Goal: Task Accomplishment & Management: Use online tool/utility

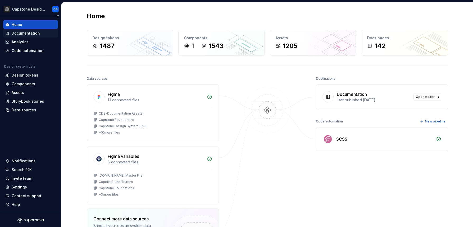
click at [49, 34] on div "Documentation" at bounding box center [30, 33] width 51 height 5
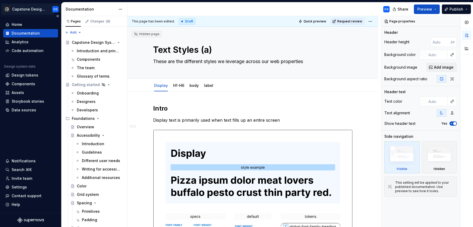
type textarea "*"
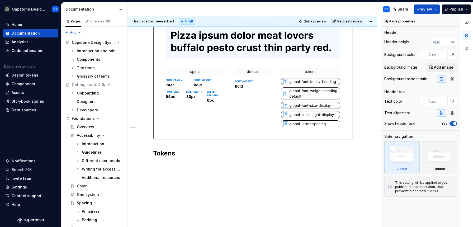
scroll to position [150, 0]
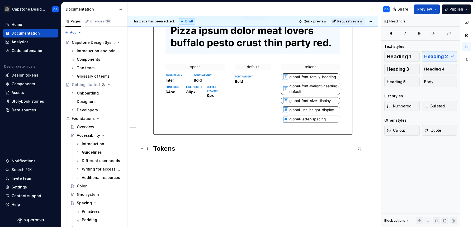
click at [172, 150] on h2 "Tokens" at bounding box center [252, 148] width 199 height 8
click at [167, 163] on div "Intro Display text is primarily used when text fills up an entire screen Tokens" at bounding box center [252, 84] width 251 height 285
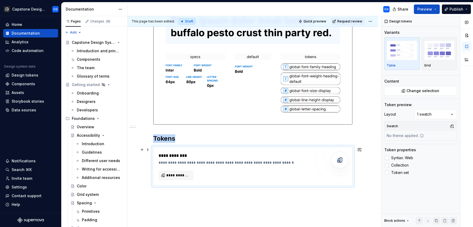
scroll to position [166, 0]
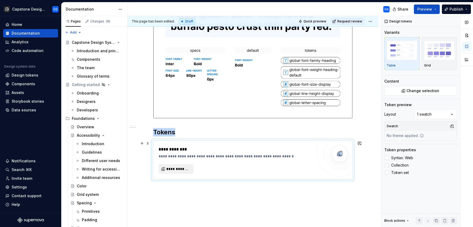
click at [181, 166] on span "**********" at bounding box center [178, 168] width 24 height 5
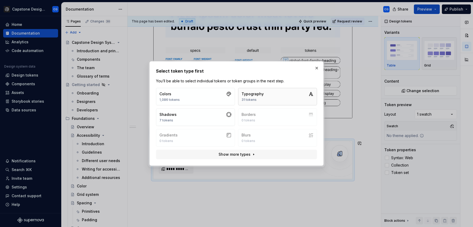
click at [248, 94] on div "Typography" at bounding box center [252, 93] width 22 height 5
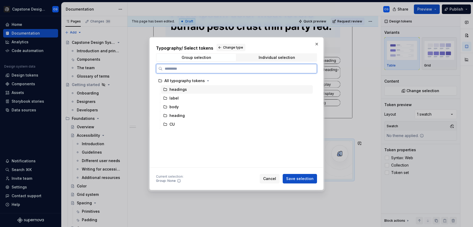
click at [204, 91] on div "headings" at bounding box center [237, 89] width 152 height 8
click at [236, 119] on div "heading" at bounding box center [237, 115] width 152 height 8
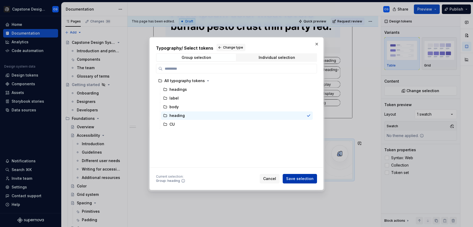
click at [297, 179] on span "Save selection" at bounding box center [299, 178] width 27 height 5
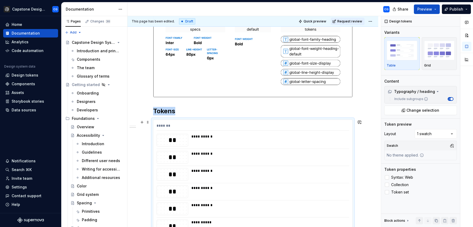
scroll to position [187, 0]
click at [146, 121] on button "button" at bounding box center [141, 122] width 7 height 7
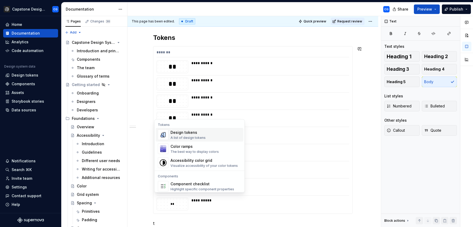
scroll to position [285, 0]
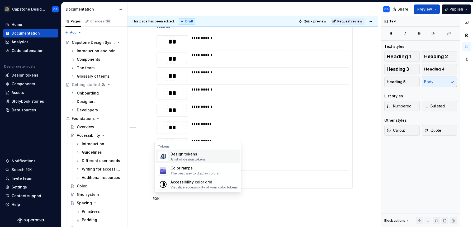
click at [192, 156] on div "Design tokens" at bounding box center [187, 153] width 35 height 5
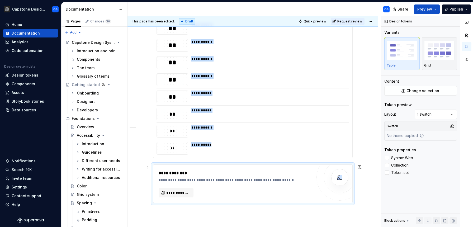
scroll to position [320, 0]
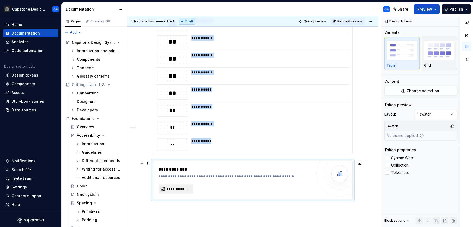
click at [178, 190] on span "**********" at bounding box center [178, 188] width 24 height 5
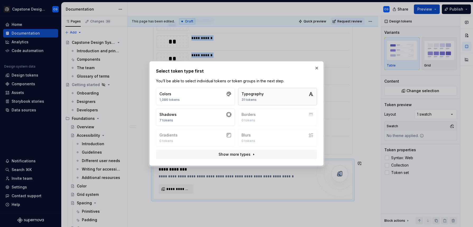
click at [265, 91] on button "Typography 31 tokens" at bounding box center [277, 96] width 79 height 17
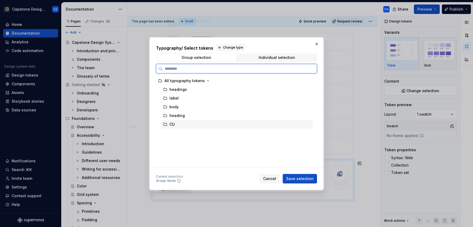
click at [209, 127] on div "CU" at bounding box center [237, 124] width 152 height 8
click at [209, 125] on div "CU" at bounding box center [237, 124] width 152 height 8
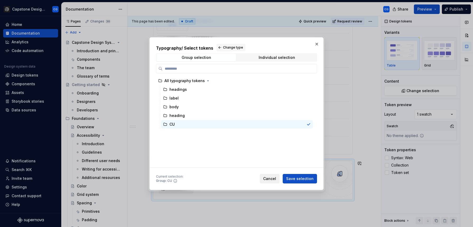
click at [272, 179] on span "Cancel" at bounding box center [269, 178] width 13 height 5
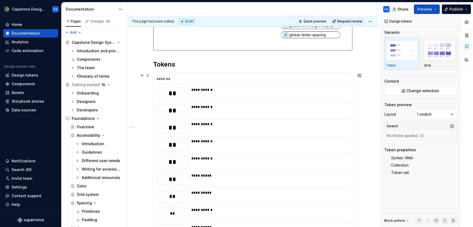
scroll to position [233, 0]
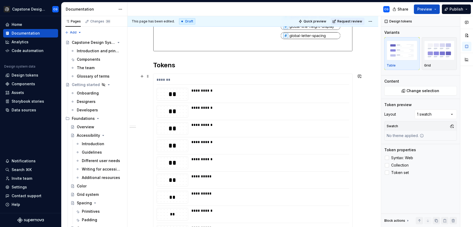
click at [269, 119] on div "**********" at bounding box center [252, 157] width 199 height 167
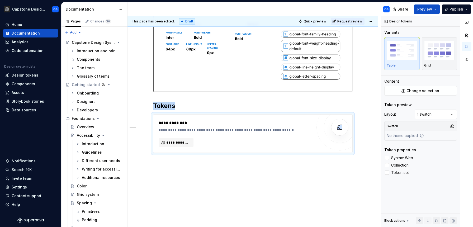
scroll to position [192, 0]
click at [174, 143] on span "**********" at bounding box center [178, 142] width 24 height 5
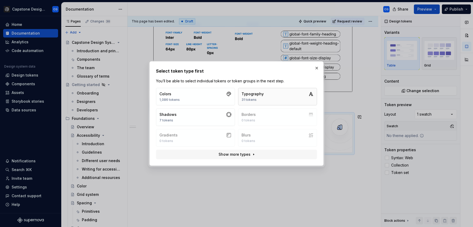
click at [250, 103] on button "Typography 31 tokens" at bounding box center [277, 96] width 79 height 17
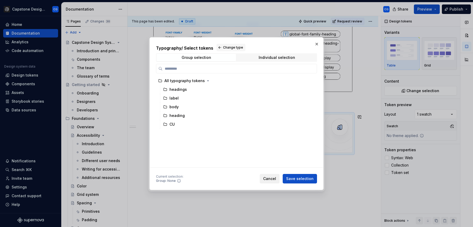
click at [271, 179] on span "Cancel" at bounding box center [269, 178] width 13 height 5
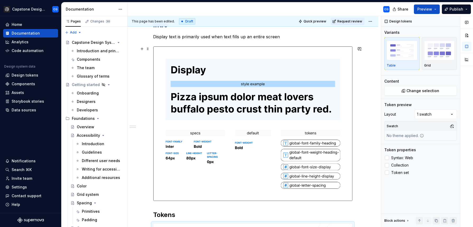
scroll to position [90, 0]
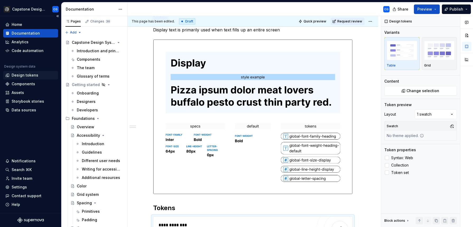
click at [26, 77] on div "Design tokens" at bounding box center [25, 75] width 27 height 5
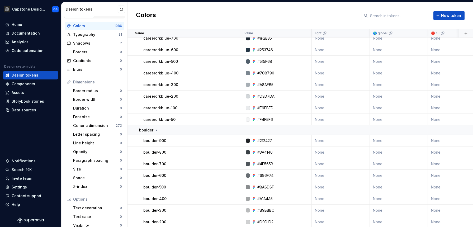
scroll to position [14, 0]
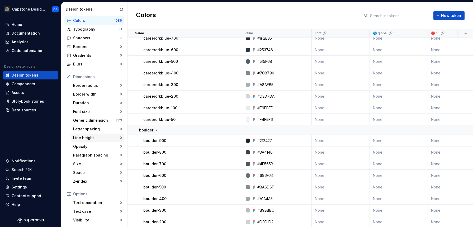
click at [95, 135] on div "Line height" at bounding box center [96, 137] width 47 height 5
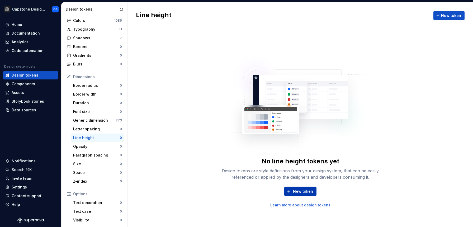
click at [303, 189] on span "New token" at bounding box center [303, 191] width 20 height 5
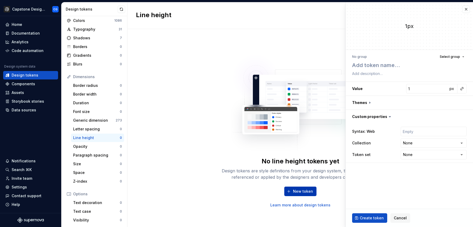
type textarea "*"
click at [298, 151] on img at bounding box center [300, 100] width 139 height 105
click at [466, 10] on button "button" at bounding box center [465, 9] width 7 height 7
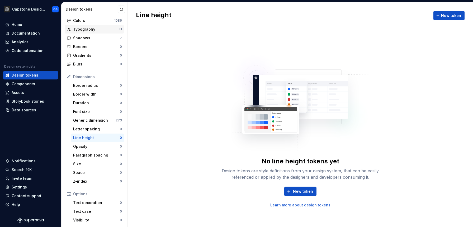
click at [80, 33] on div "Typography 31" at bounding box center [94, 29] width 59 height 8
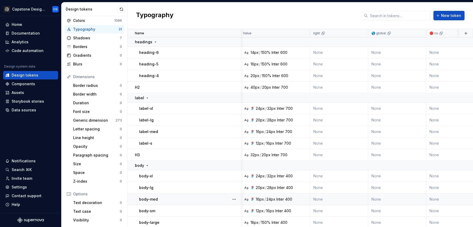
scroll to position [0, 2]
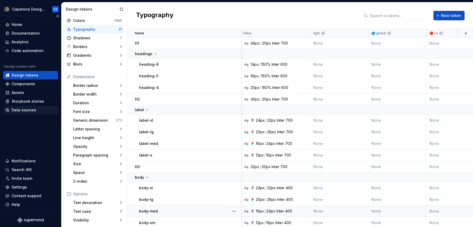
click at [27, 109] on div "Data sources" at bounding box center [24, 109] width 25 height 5
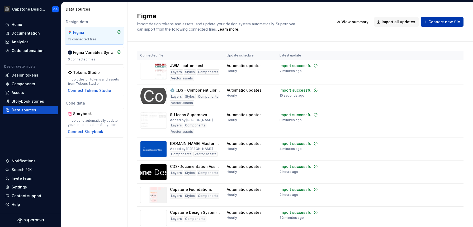
click at [431, 21] on span "Connect new file" at bounding box center [444, 21] width 32 height 5
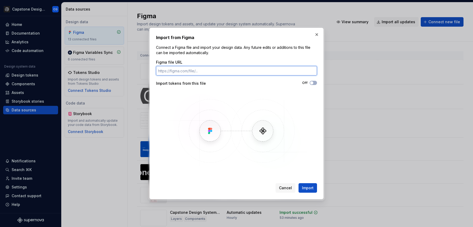
paste input "[URL][DOMAIN_NAME]"
type input "[URL][DOMAIN_NAME]"
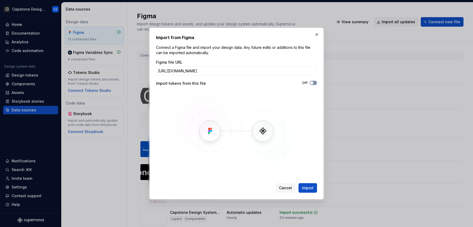
click at [311, 82] on span "button" at bounding box center [311, 82] width 3 height 3
click at [306, 189] on span "Import" at bounding box center [308, 187] width 12 height 5
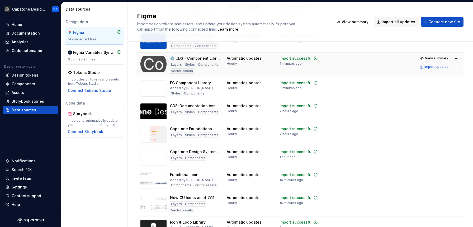
scroll to position [81, 0]
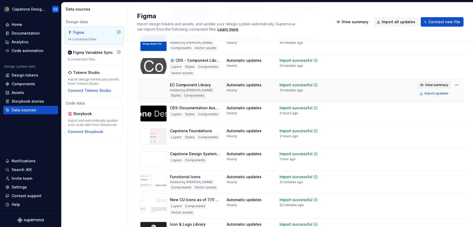
click at [439, 86] on span "View summary" at bounding box center [436, 85] width 23 height 4
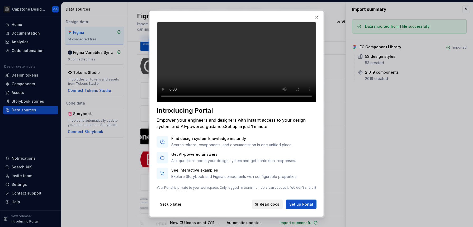
click at [265, 205] on span "Read docs" at bounding box center [269, 203] width 20 height 5
click at [173, 206] on span "Set up later" at bounding box center [170, 203] width 21 height 5
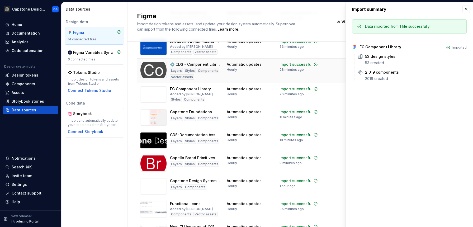
scroll to position [68, 0]
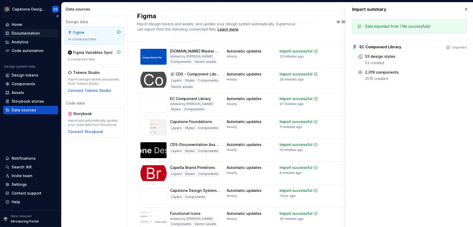
click at [24, 33] on div "Documentation" at bounding box center [26, 33] width 28 height 5
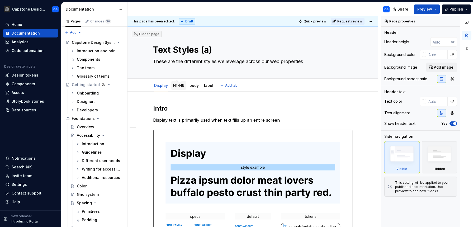
click at [176, 84] on link "H1-H6" at bounding box center [178, 85] width 11 height 4
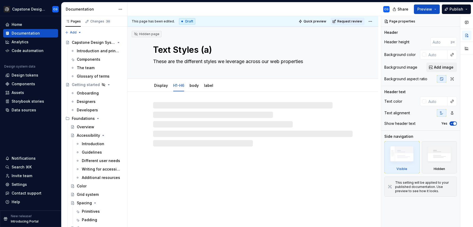
type textarea "*"
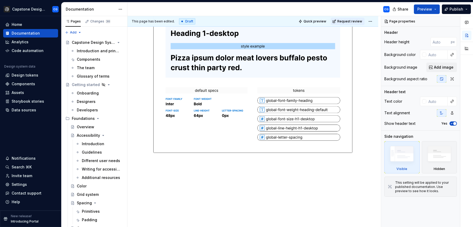
scroll to position [118, 0]
click at [172, 174] on div "Intro" at bounding box center [252, 100] width 251 height 253
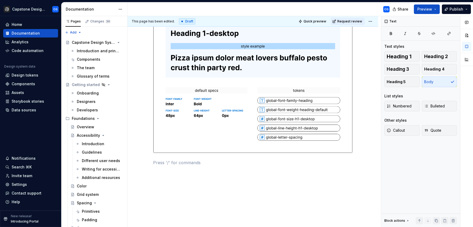
scroll to position [130, 0]
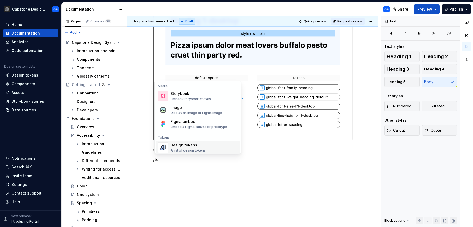
click at [191, 146] on div "Design tokens" at bounding box center [187, 144] width 35 height 5
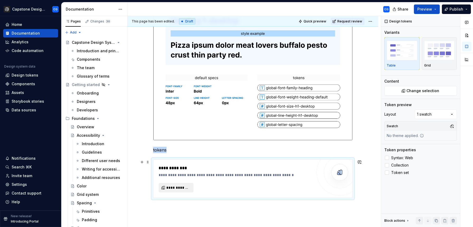
click at [172, 188] on span "**********" at bounding box center [178, 187] width 24 height 5
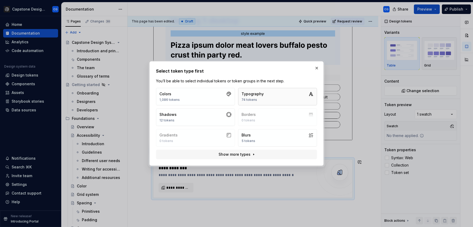
click at [247, 96] on div "Typography" at bounding box center [252, 93] width 22 height 5
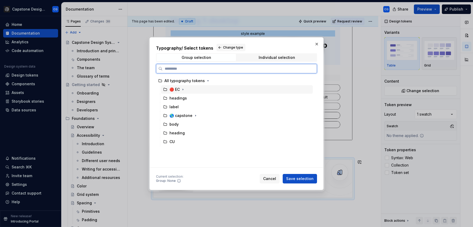
click at [185, 89] on div "🔴 EC" at bounding box center [237, 89] width 152 height 8
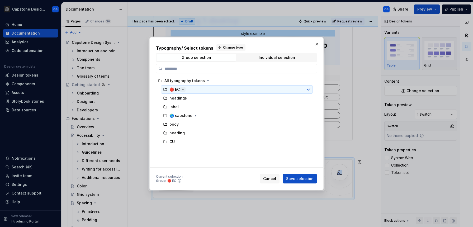
click at [181, 88] on icon "button" at bounding box center [183, 89] width 4 height 4
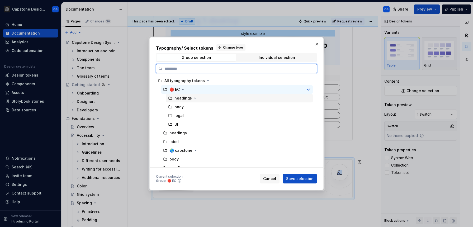
click at [185, 98] on div "headings" at bounding box center [182, 97] width 17 height 5
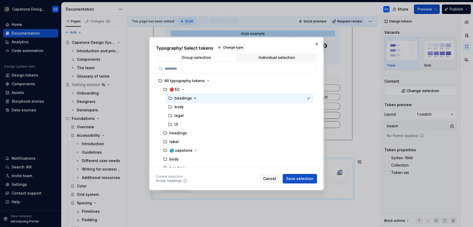
click at [194, 98] on icon "button" at bounding box center [195, 98] width 4 height 4
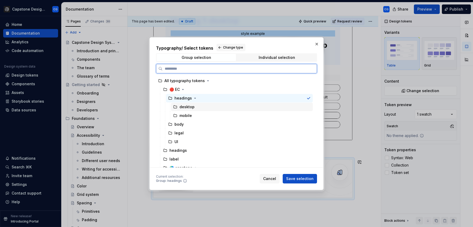
click at [189, 105] on div "desktop" at bounding box center [186, 106] width 15 height 5
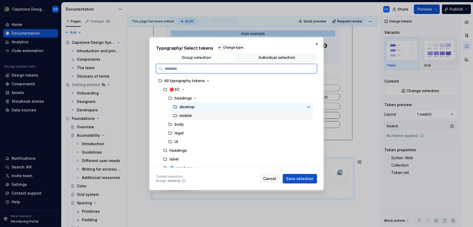
click at [190, 117] on div "mobile" at bounding box center [185, 115] width 12 height 5
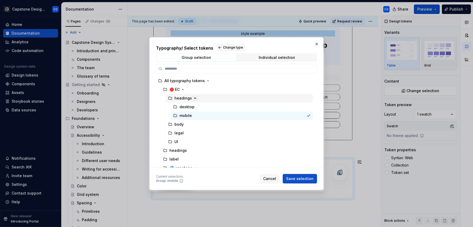
click at [193, 100] on icon "button" at bounding box center [195, 98] width 4 height 4
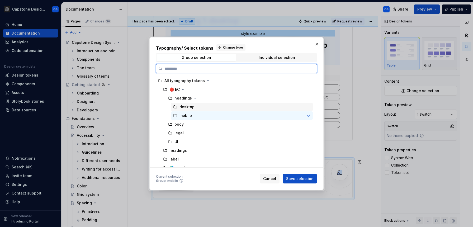
click at [192, 109] on div "desktop" at bounding box center [186, 106] width 15 height 5
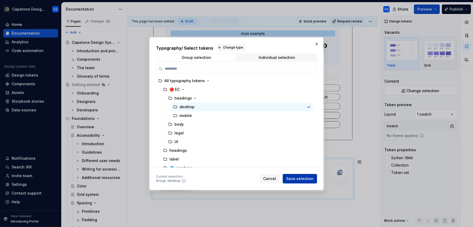
click at [297, 176] on span "Save selection" at bounding box center [299, 178] width 27 height 5
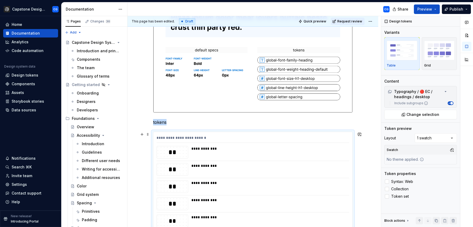
scroll to position [172, 0]
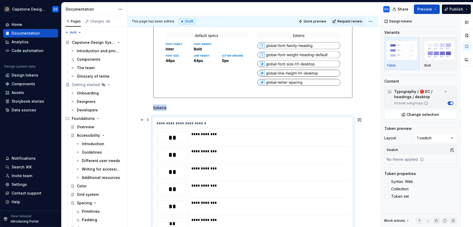
click at [179, 142] on div "**" at bounding box center [172, 138] width 31 height 12
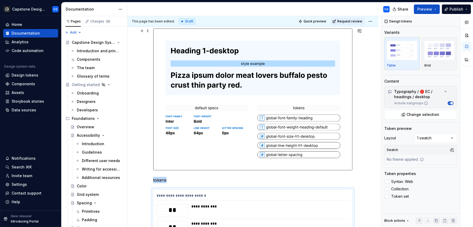
scroll to position [100, 0]
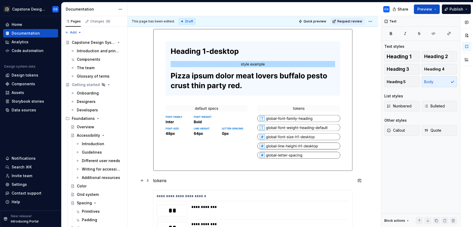
click at [170, 182] on p "tokens" at bounding box center [252, 180] width 199 height 6
click at [166, 179] on p "Tokens" at bounding box center [252, 180] width 199 height 6
click at [441, 57] on span "Heading 2" at bounding box center [436, 56] width 24 height 5
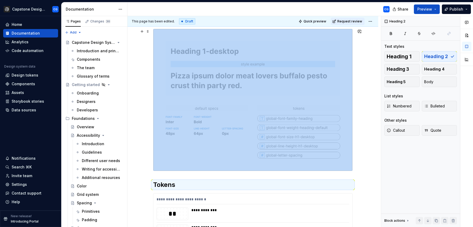
scroll to position [109, 0]
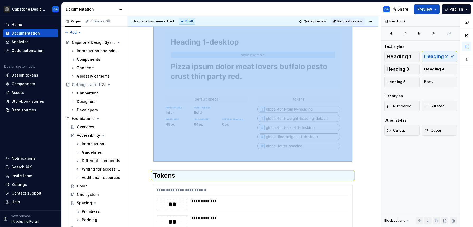
click at [204, 165] on div "**********" at bounding box center [252, 147] width 199 height 305
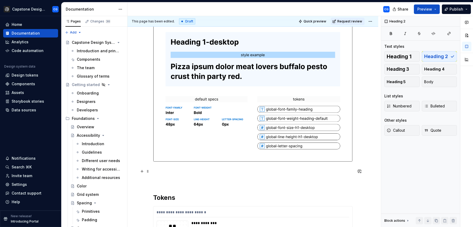
click at [166, 174] on p at bounding box center [252, 171] width 199 height 6
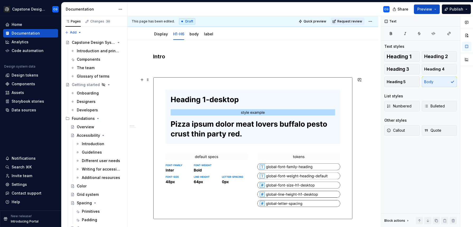
scroll to position [66, 0]
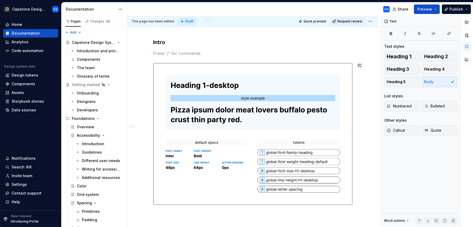
click at [160, 56] on div "**********" at bounding box center [252, 202] width 199 height 327
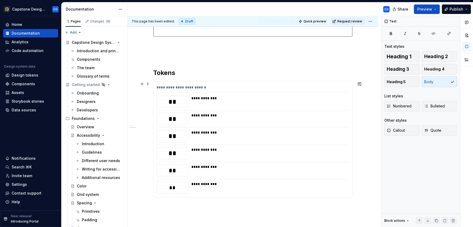
scroll to position [190, 0]
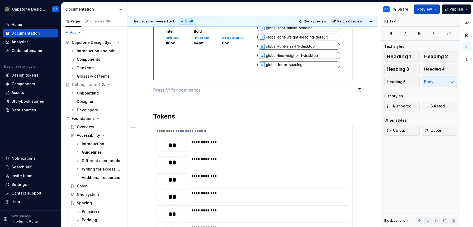
click at [168, 90] on p at bounding box center [252, 90] width 199 height 6
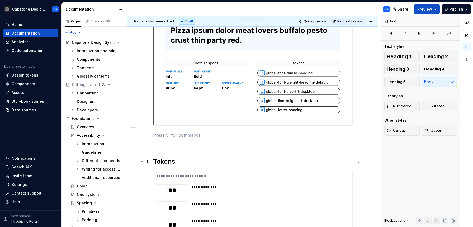
scroll to position [144, 0]
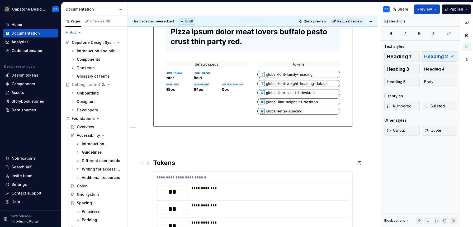
click at [199, 167] on h2 "Tokens" at bounding box center [252, 162] width 199 height 8
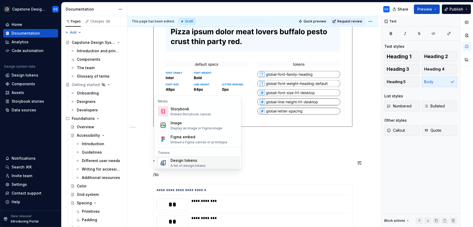
click at [195, 160] on div "Design tokens" at bounding box center [187, 160] width 35 height 5
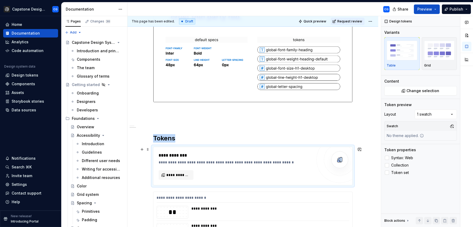
scroll to position [180, 0]
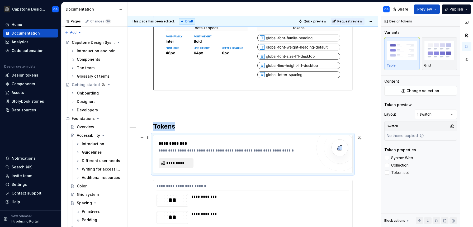
click at [175, 163] on span "**********" at bounding box center [178, 162] width 24 height 5
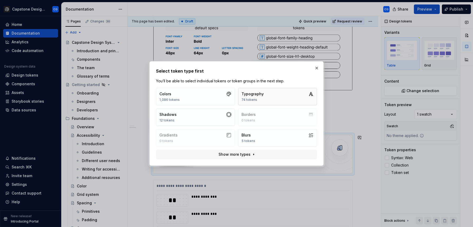
click at [258, 93] on div "Typography" at bounding box center [252, 93] width 22 height 5
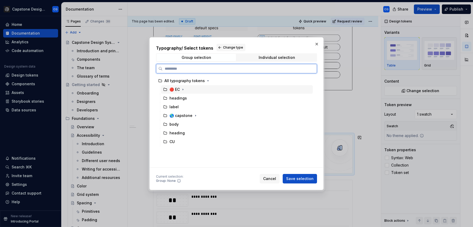
click at [192, 86] on div "🔴 EC" at bounding box center [237, 89] width 152 height 8
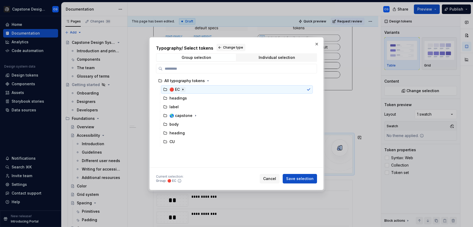
click at [181, 90] on icon "button" at bounding box center [183, 89] width 4 height 4
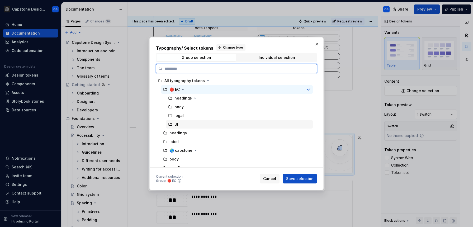
click at [181, 123] on div "UI" at bounding box center [239, 124] width 147 height 8
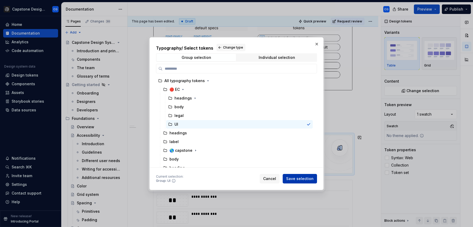
click at [295, 179] on span "Save selection" at bounding box center [299, 178] width 27 height 5
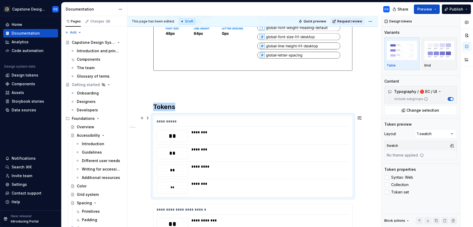
scroll to position [203, 0]
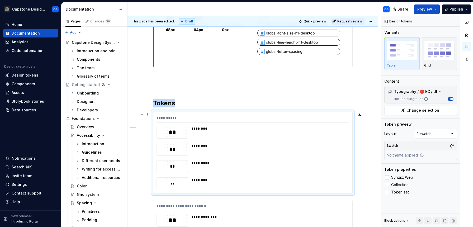
click at [274, 145] on div "********" at bounding box center [268, 145] width 155 height 5
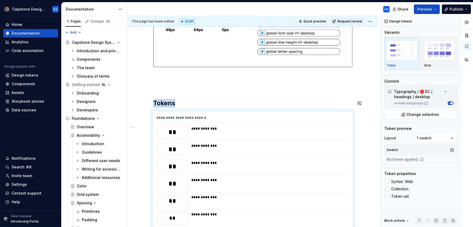
click at [198, 97] on div "**********" at bounding box center [252, 64] width 199 height 327
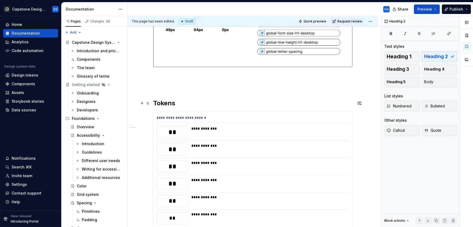
click at [198, 100] on h2 "Tokens" at bounding box center [252, 103] width 199 height 8
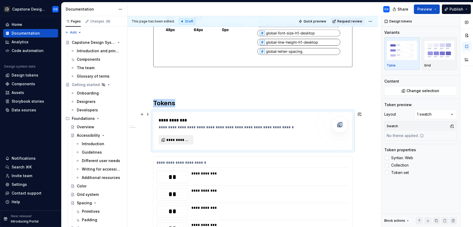
click at [171, 139] on span "**********" at bounding box center [178, 139] width 24 height 5
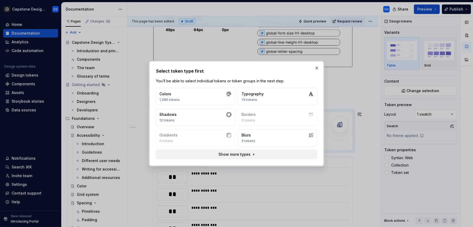
click at [200, 154] on button "Show more types" at bounding box center [236, 154] width 161 height 9
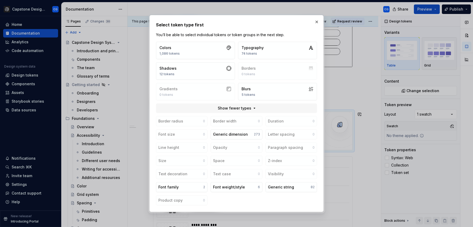
click at [279, 133] on div "Border radius 0 Border width 0 Duration 0 Font size 0 Generic dimension 273 Let…" at bounding box center [236, 160] width 161 height 89
click at [192, 189] on button "Font family 2" at bounding box center [181, 187] width 51 height 10
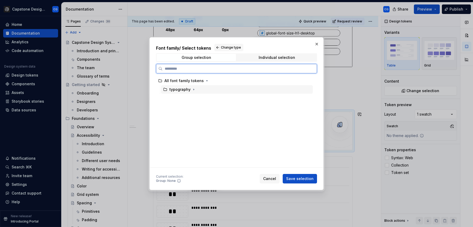
click at [189, 89] on div "typography" at bounding box center [179, 89] width 21 height 5
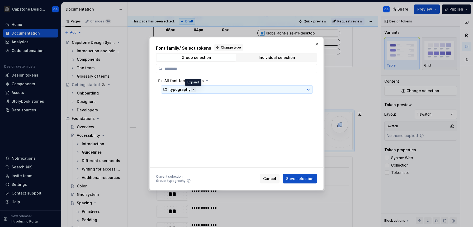
click at [194, 89] on icon "button" at bounding box center [193, 89] width 4 height 4
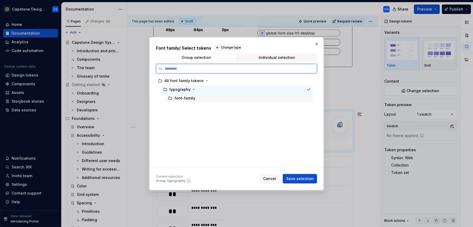
click at [192, 97] on div "font-family" at bounding box center [184, 97] width 21 height 5
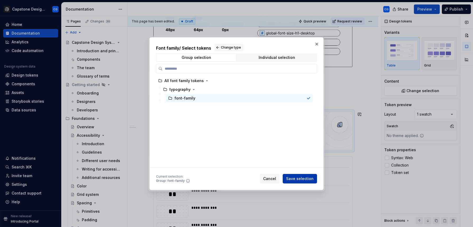
click at [299, 175] on button "Save selection" at bounding box center [299, 178] width 34 height 9
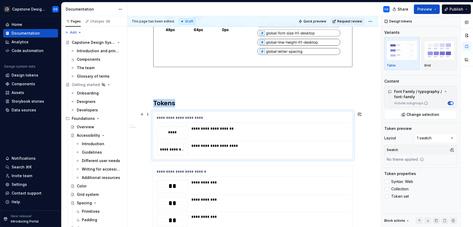
scroll to position [206, 0]
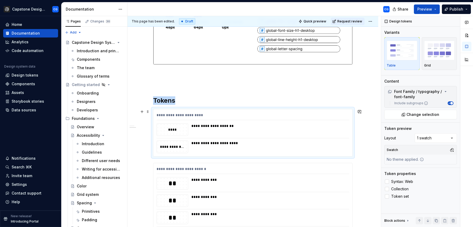
click at [270, 150] on div "**********" at bounding box center [268, 146] width 155 height 13
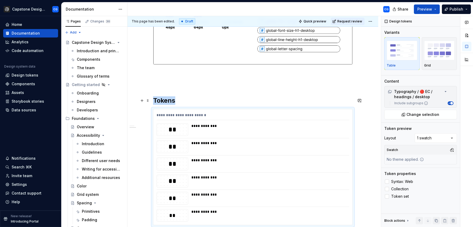
click at [230, 100] on h2 "Tokens" at bounding box center [252, 100] width 199 height 8
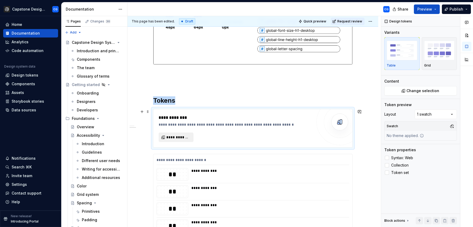
click at [183, 133] on button "**********" at bounding box center [175, 136] width 35 height 9
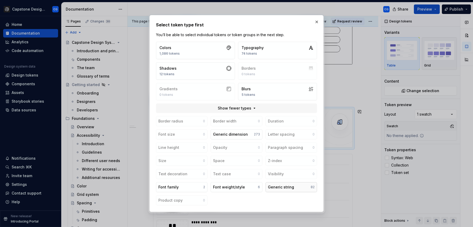
click at [283, 189] on div "Generic string" at bounding box center [281, 186] width 26 height 5
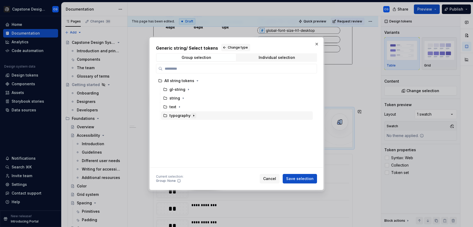
click at [194, 116] on icon "button" at bounding box center [193, 115] width 4 height 4
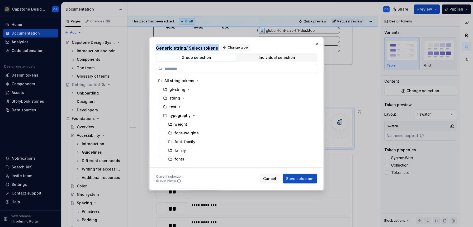
drag, startPoint x: 253, startPoint y: 40, endPoint x: 261, endPoint y: 64, distance: 25.2
click at [261, 64] on div "Generic string / Select tokens Change type Group selection Individual selection…" at bounding box center [236, 113] width 174 height 153
click at [316, 44] on button "button" at bounding box center [316, 43] width 7 height 7
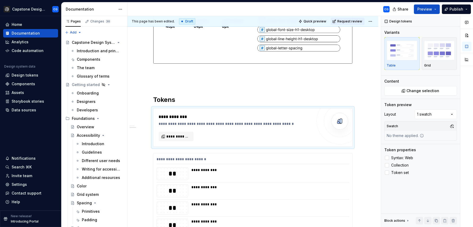
scroll to position [216, 0]
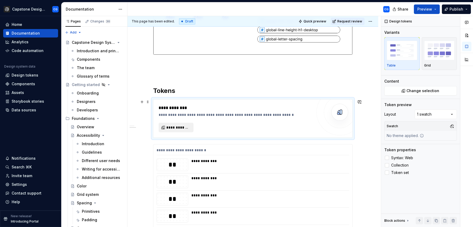
click at [173, 127] on span "**********" at bounding box center [178, 127] width 24 height 5
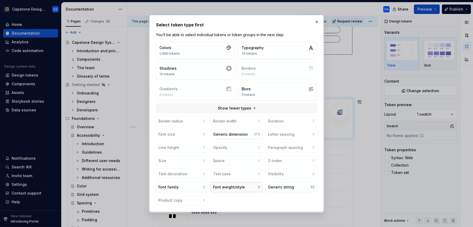
click at [227, 187] on div "Font weight/style" at bounding box center [229, 186] width 32 height 5
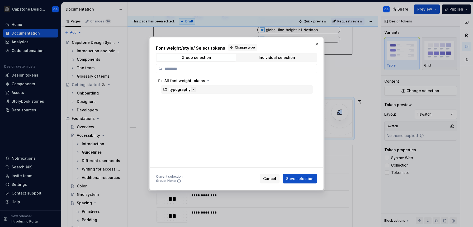
click at [195, 90] on icon "button" at bounding box center [193, 89] width 4 height 4
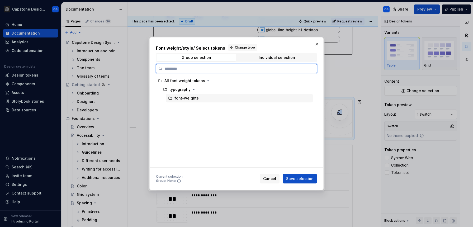
click at [194, 96] on div "font-weights" at bounding box center [186, 97] width 24 height 5
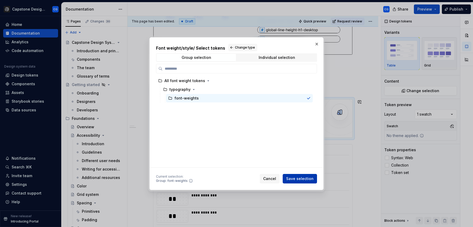
click at [303, 174] on button "Save selection" at bounding box center [299, 178] width 34 height 9
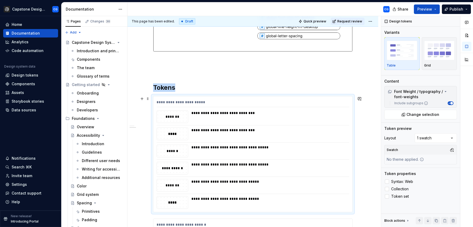
scroll to position [199, 0]
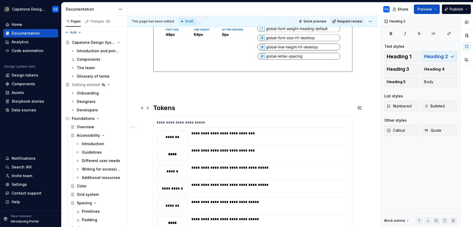
click at [198, 105] on h2 "Tokens" at bounding box center [252, 108] width 199 height 8
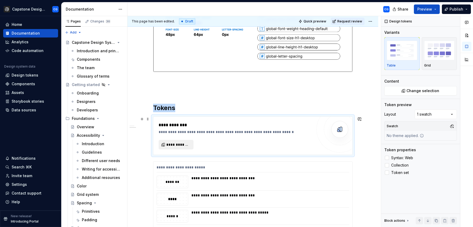
click at [175, 145] on span "**********" at bounding box center [178, 144] width 24 height 5
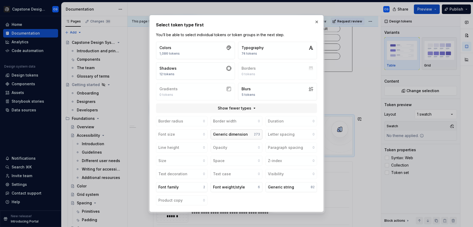
click at [222, 133] on div "Generic dimension" at bounding box center [230, 134] width 35 height 5
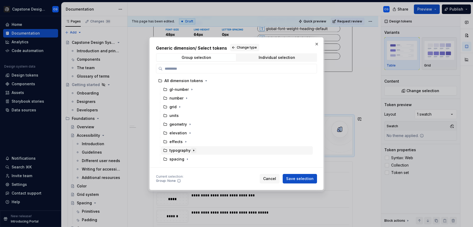
click at [193, 149] on icon "button" at bounding box center [193, 150] width 4 height 4
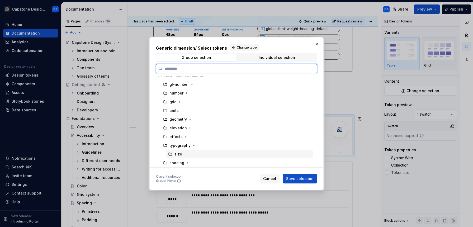
click at [193, 154] on div "size" at bounding box center [239, 154] width 147 height 8
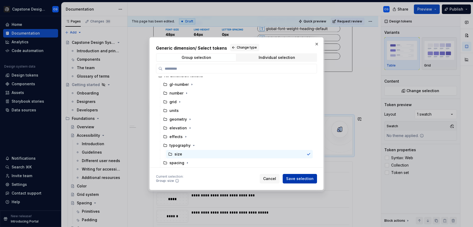
click at [294, 179] on span "Save selection" at bounding box center [299, 178] width 27 height 5
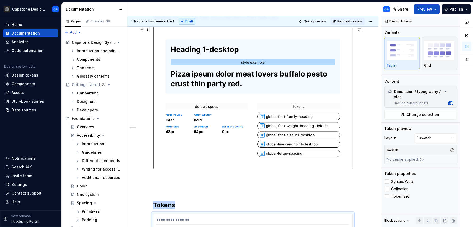
scroll to position [99, 0]
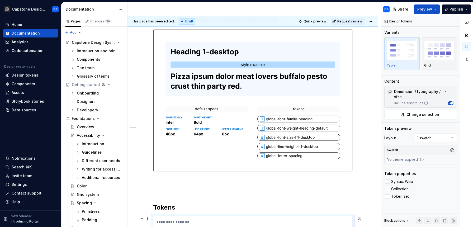
type textarea "*"
